Goal: Information Seeking & Learning: Learn about a topic

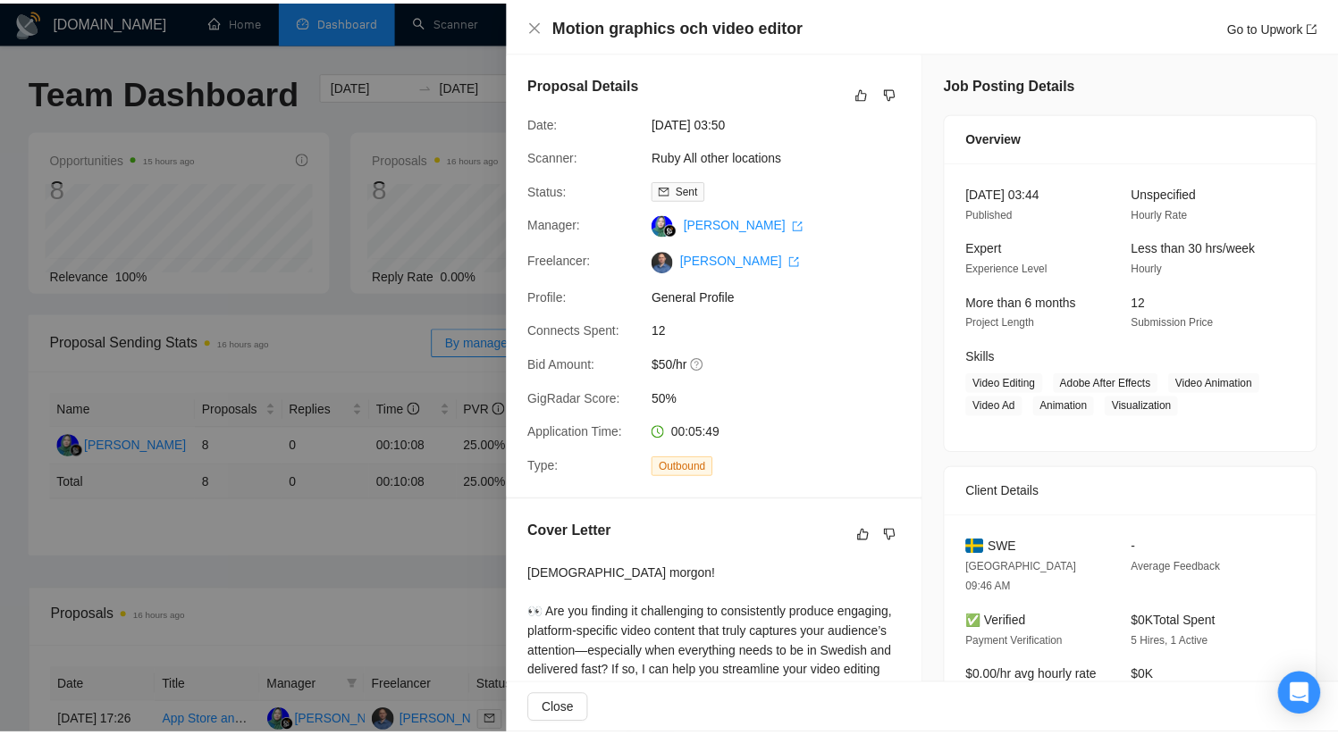
scroll to position [619, 0]
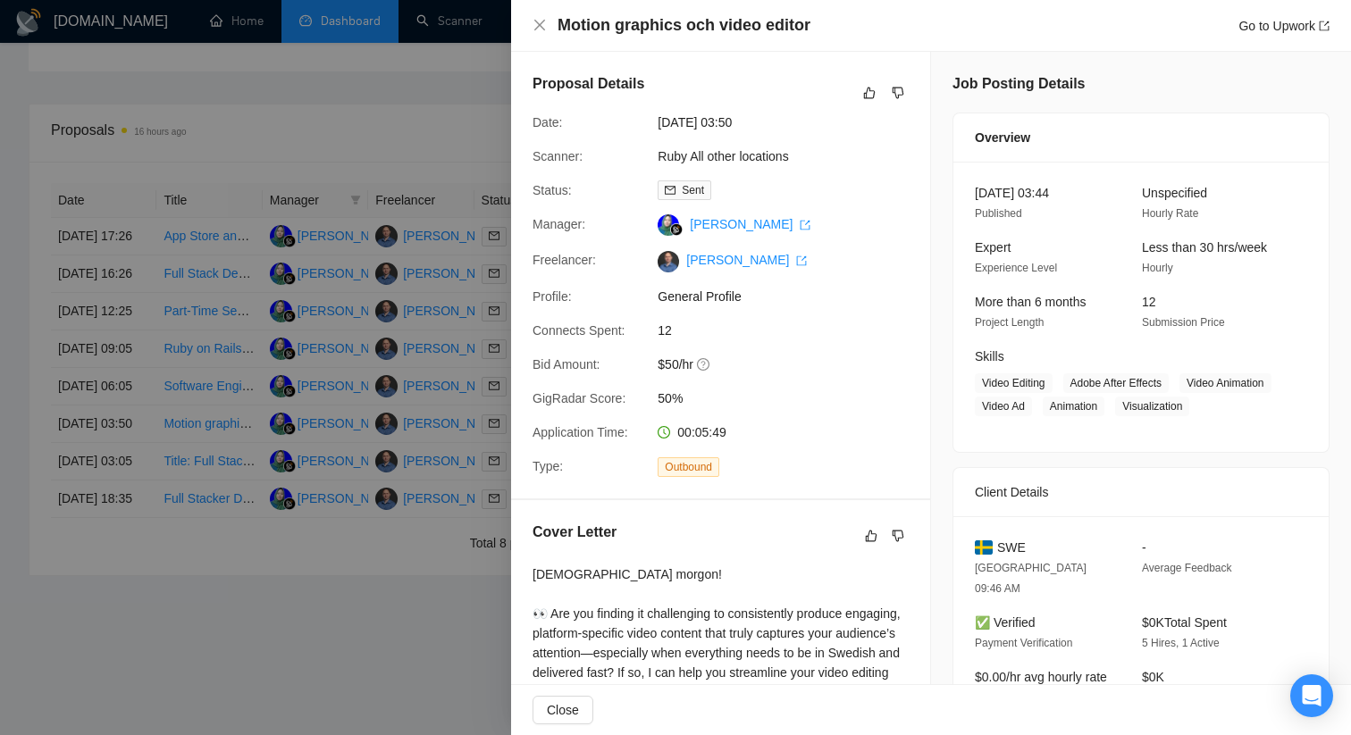
click at [330, 616] on div at bounding box center [675, 367] width 1351 height 735
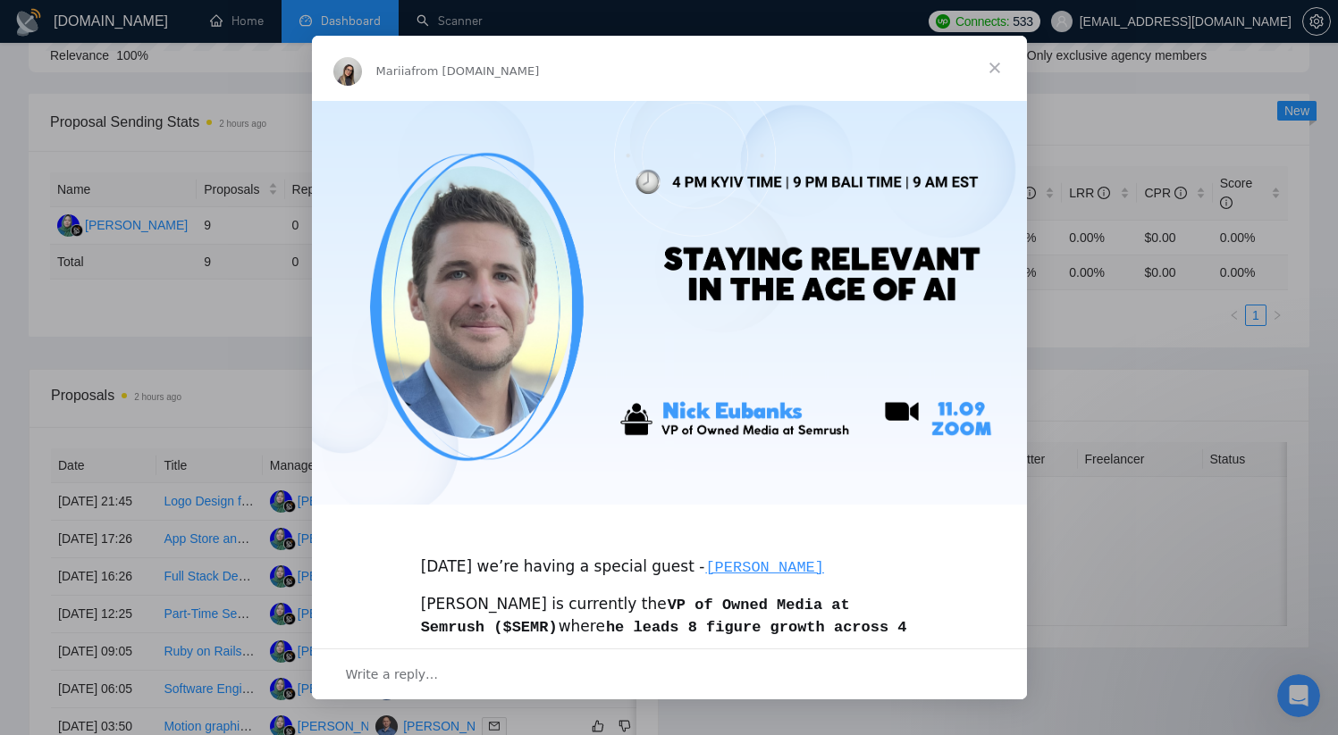
click at [994, 67] on span "Close" at bounding box center [994, 68] width 64 height 64
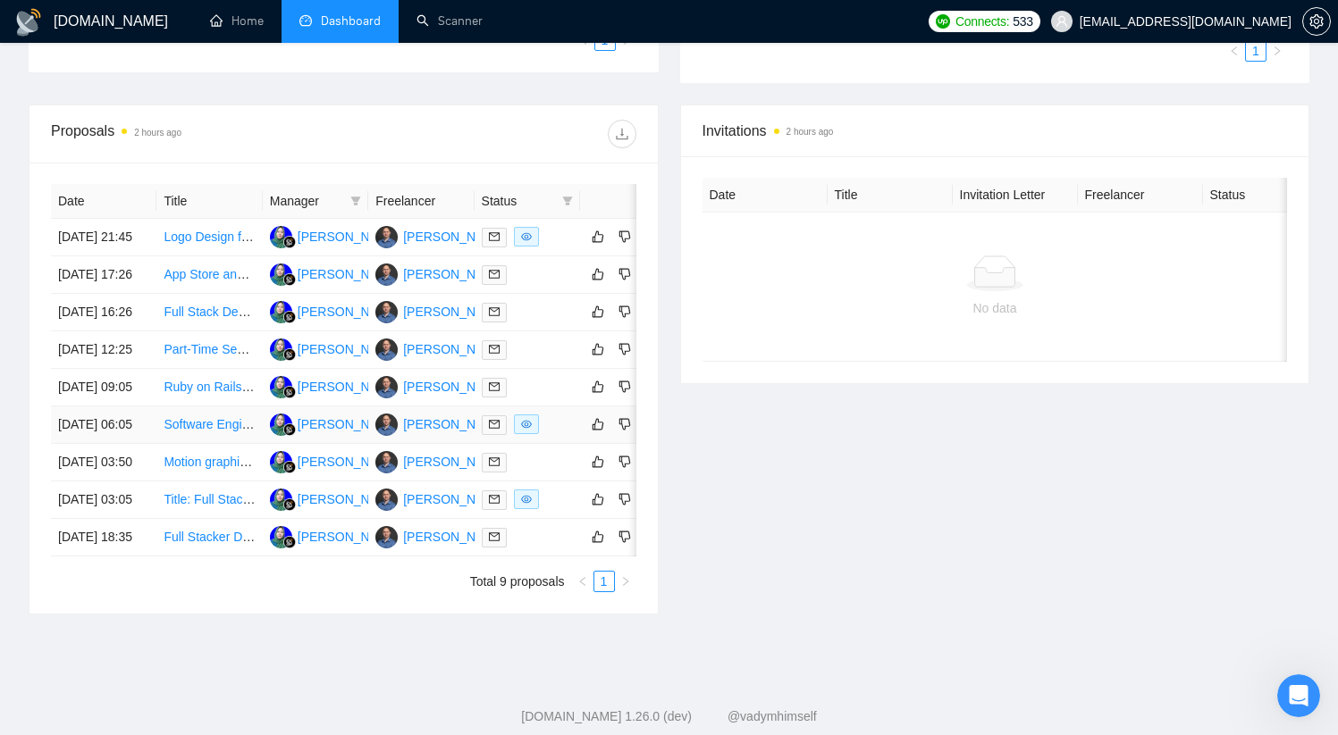
scroll to position [551, 0]
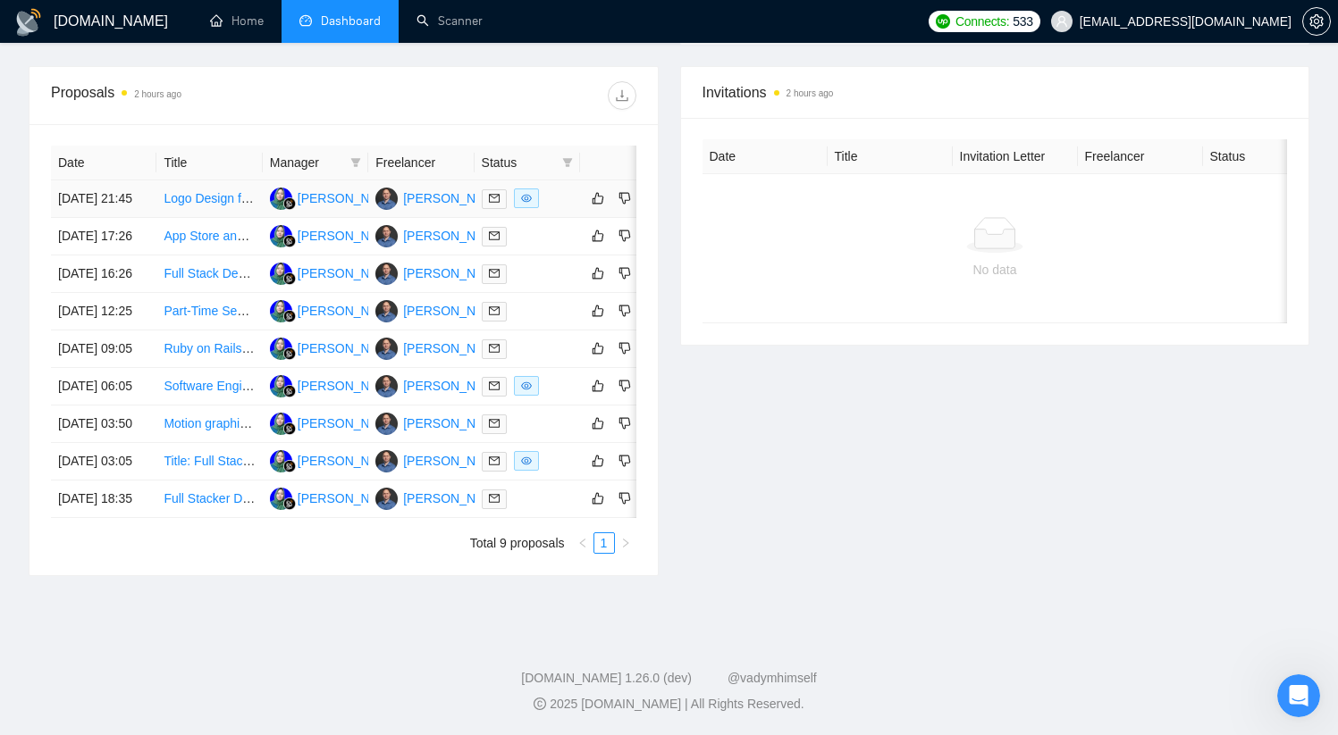
click at [213, 191] on link "Logo Design for Travel Company Inspired by Triforce" at bounding box center [310, 198] width 293 height 14
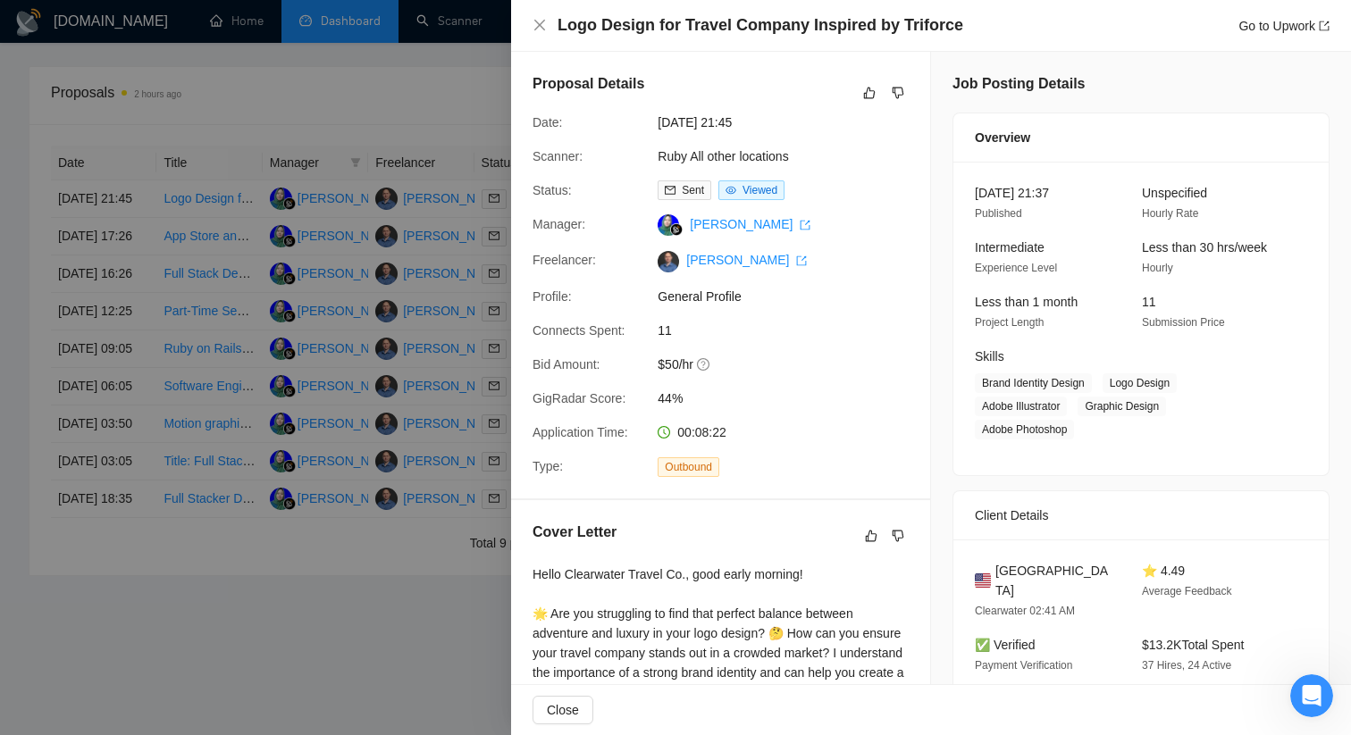
click at [449, 309] on div at bounding box center [675, 367] width 1351 height 735
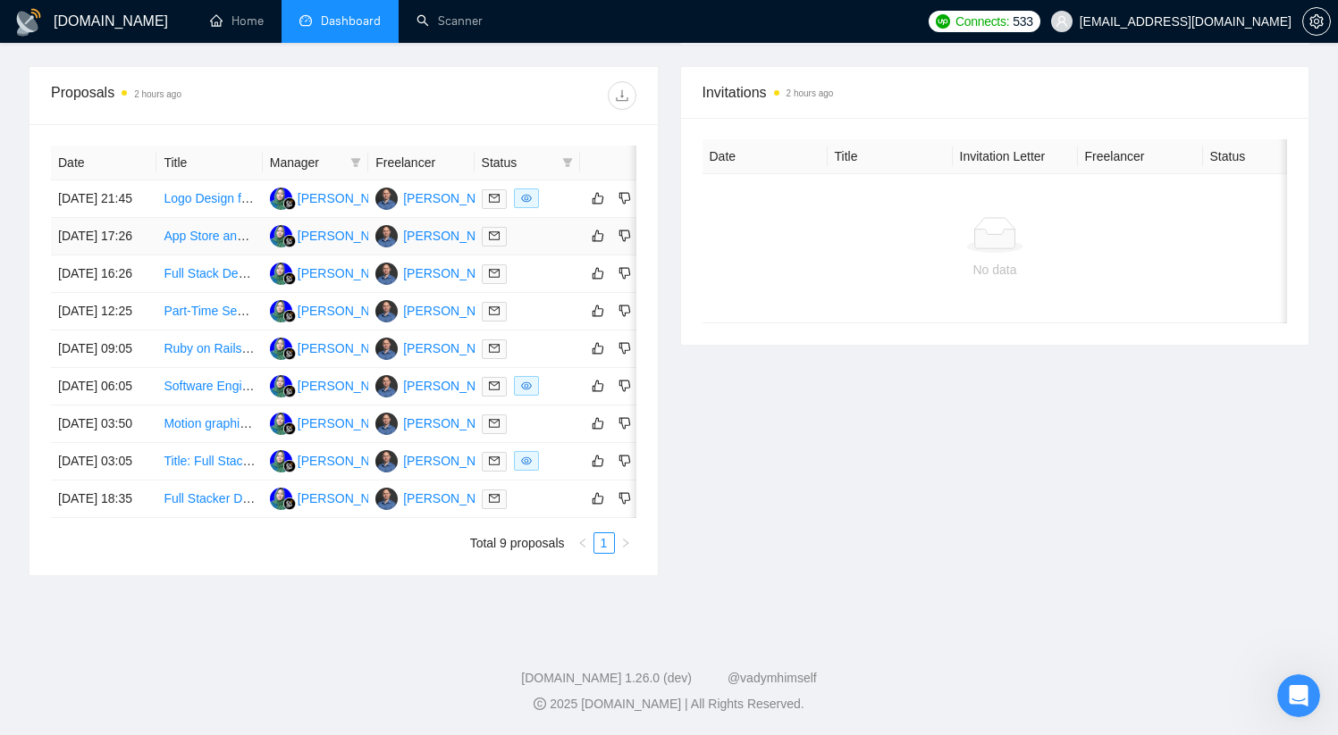
click at [206, 231] on link "App Store and Google Play Store Submission Assistance" at bounding box center [322, 236] width 316 height 14
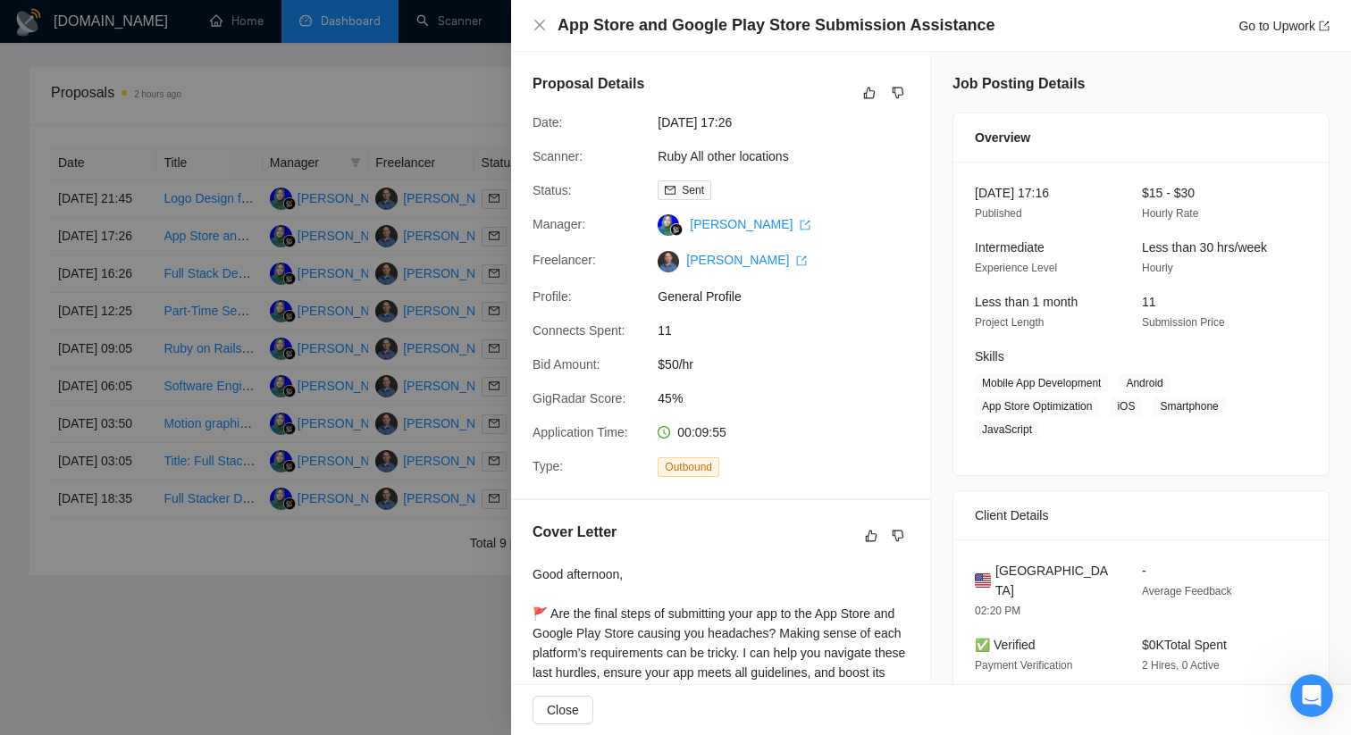
click at [319, 375] on div at bounding box center [675, 367] width 1351 height 735
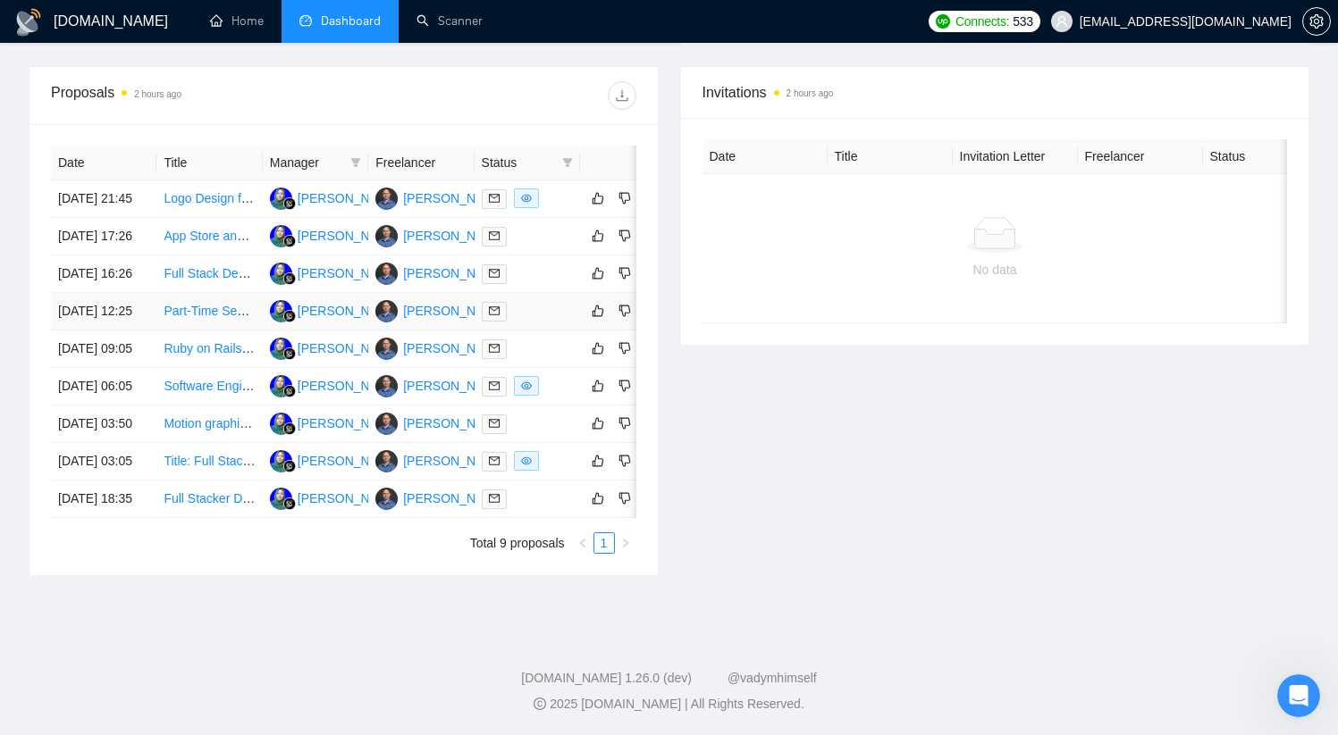
click at [216, 318] on link "Part-Time Senior Software Engineer" at bounding box center [264, 311] width 200 height 14
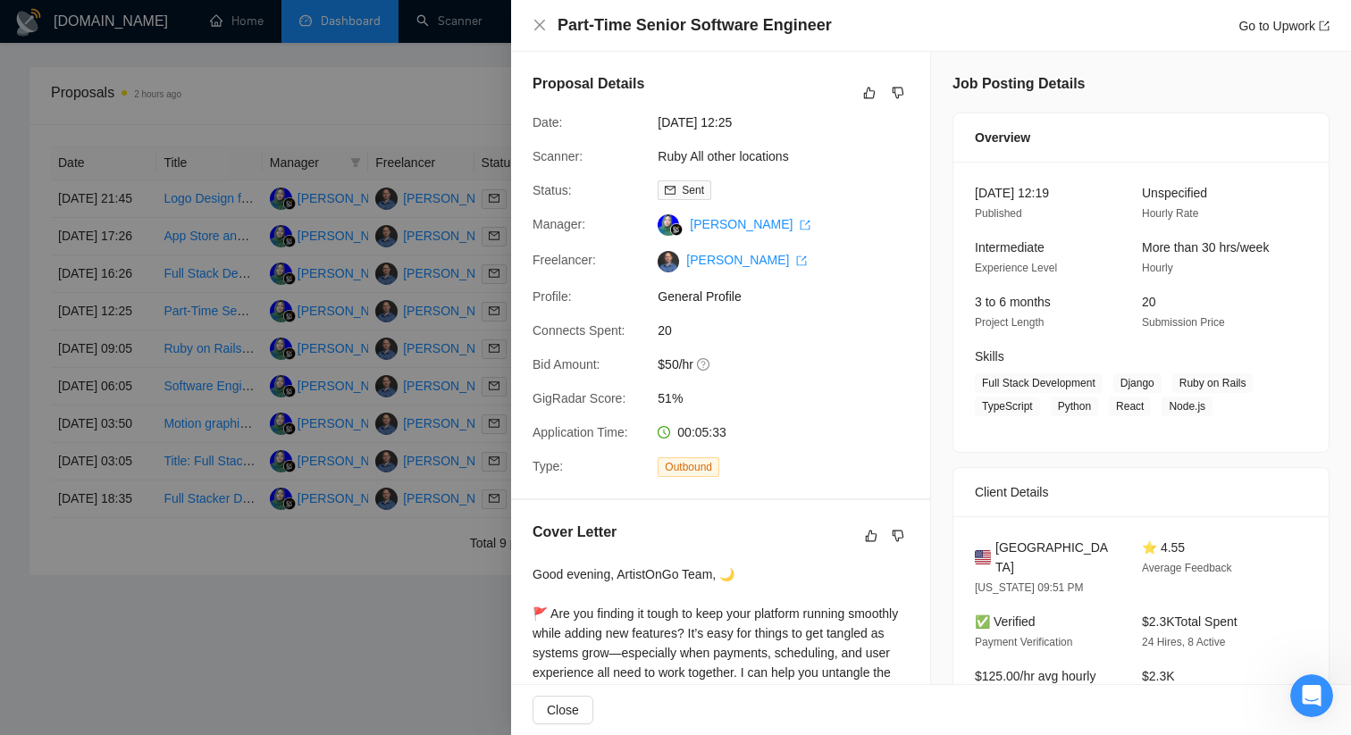
click at [401, 265] on div at bounding box center [675, 367] width 1351 height 735
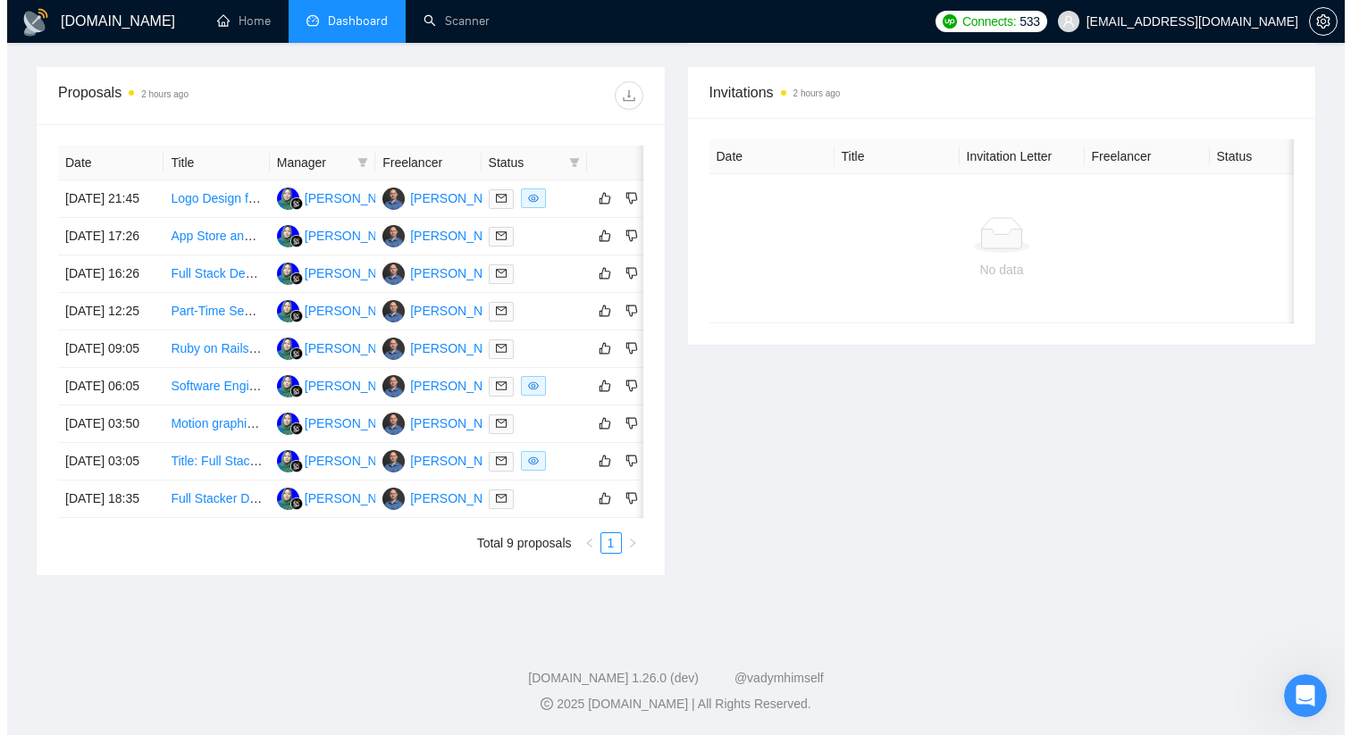
scroll to position [579, 0]
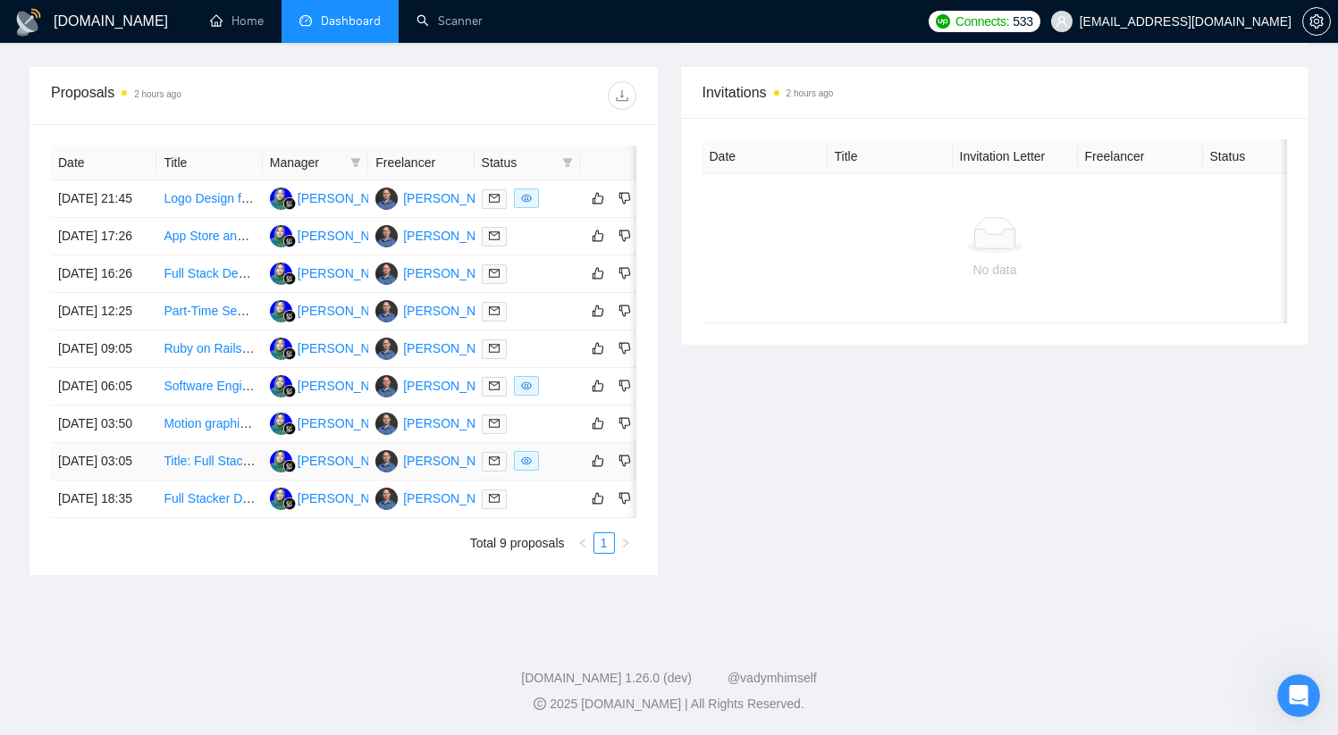
click at [216, 468] on link "Title: Full Stack Developer Needed – Digitising WHS Forms & Document Management…" at bounding box center [425, 461] width 523 height 14
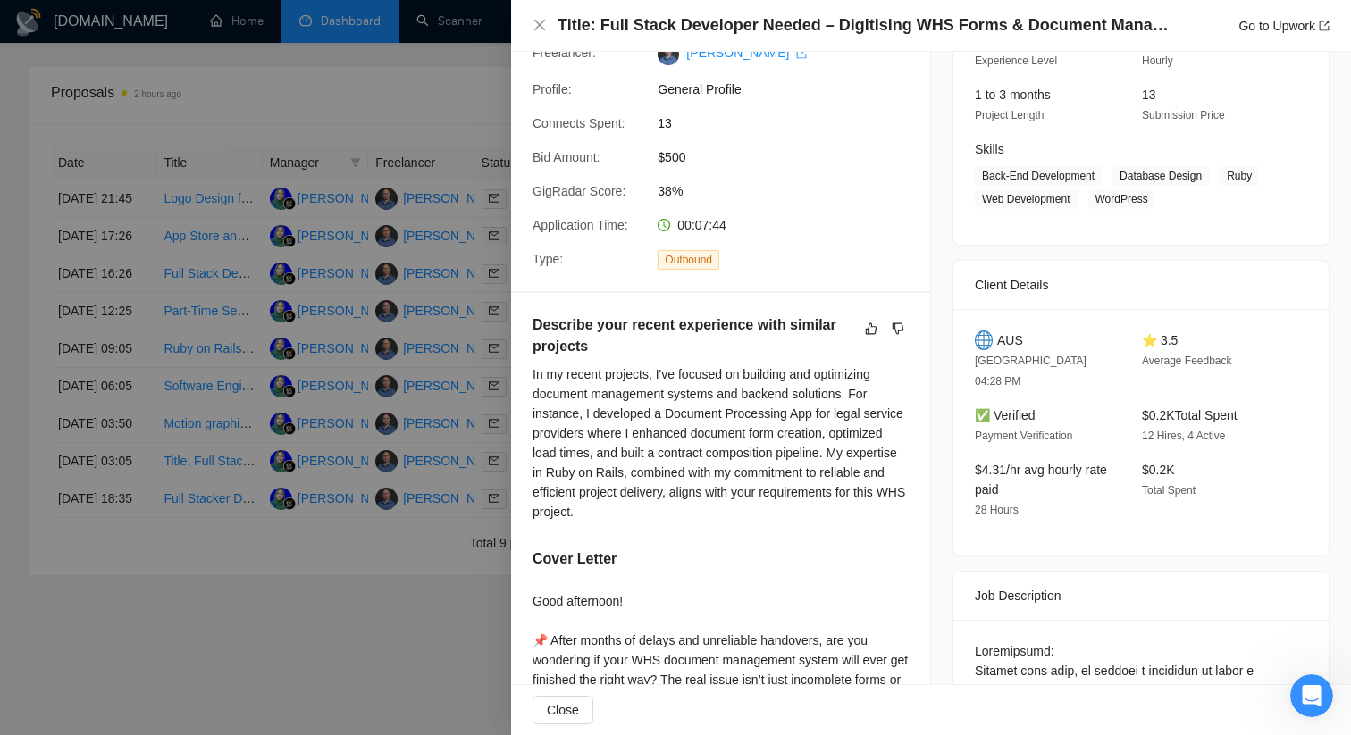
scroll to position [212, 0]
